Goal: Transaction & Acquisition: Purchase product/service

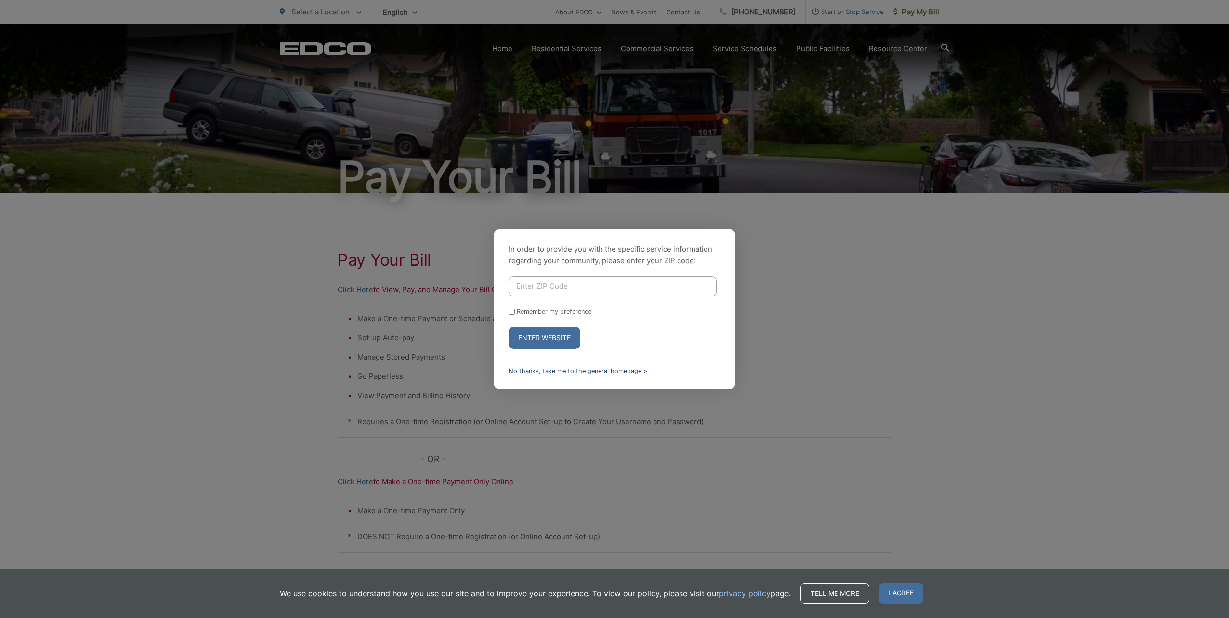
click at [531, 368] on link "No thanks, take me to the general homepage >" at bounding box center [578, 370] width 139 height 7
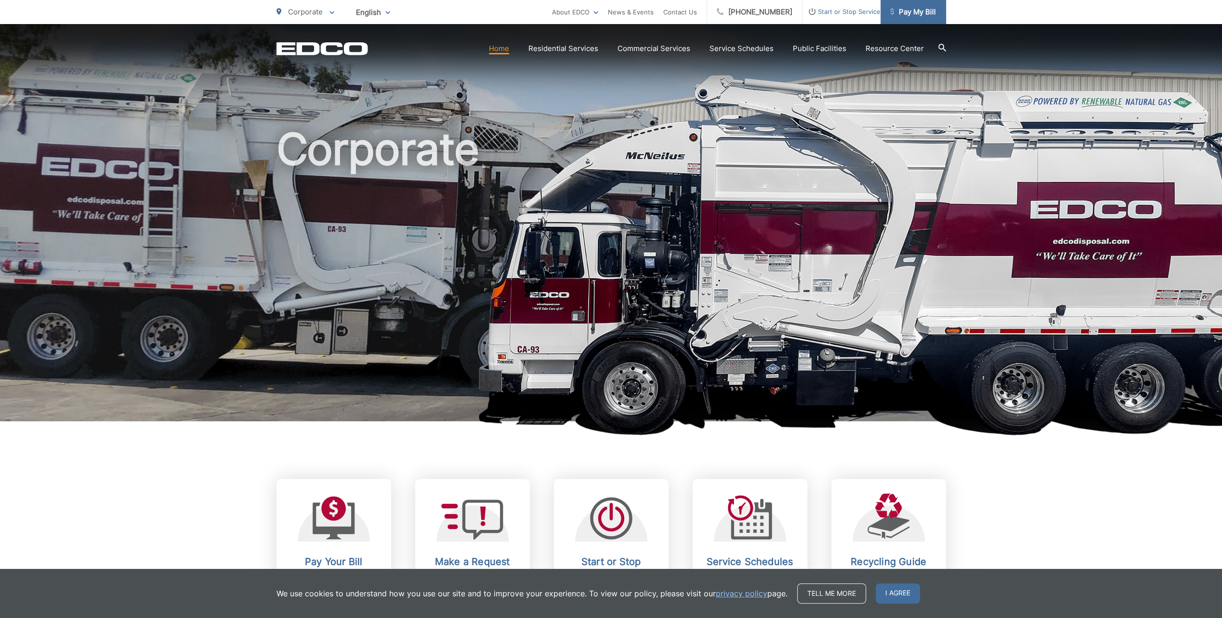
click at [919, 12] on span "Pay My Bill" at bounding box center [913, 12] width 46 height 12
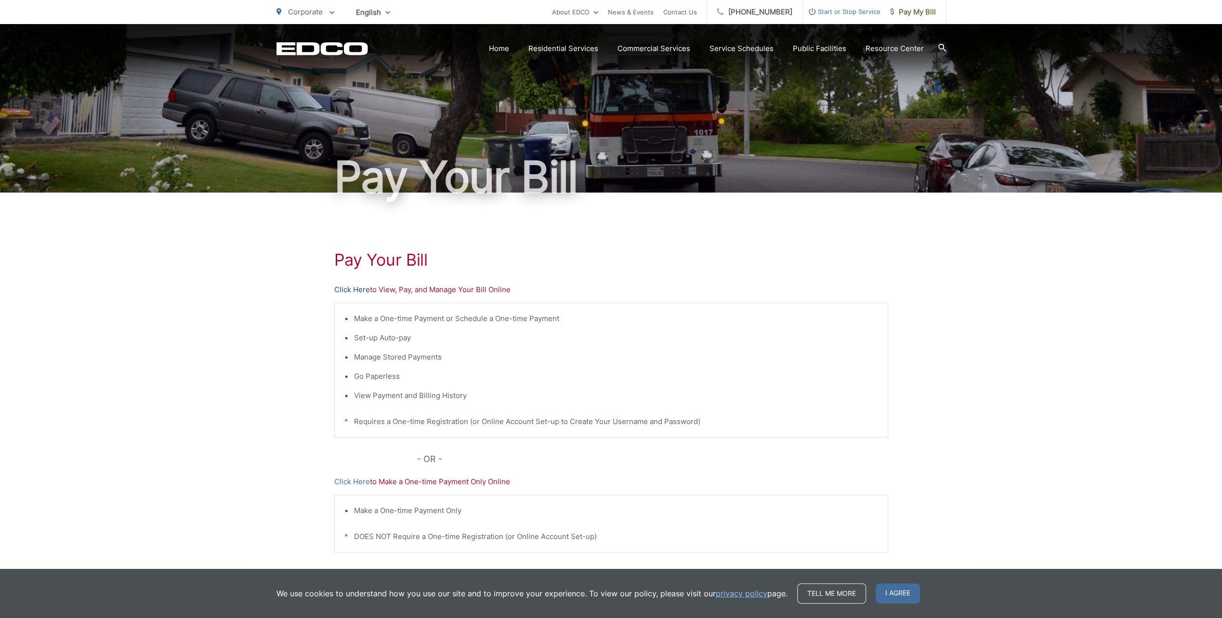
click at [357, 291] on link "Click Here" at bounding box center [352, 290] width 36 height 12
